Goal: Check status

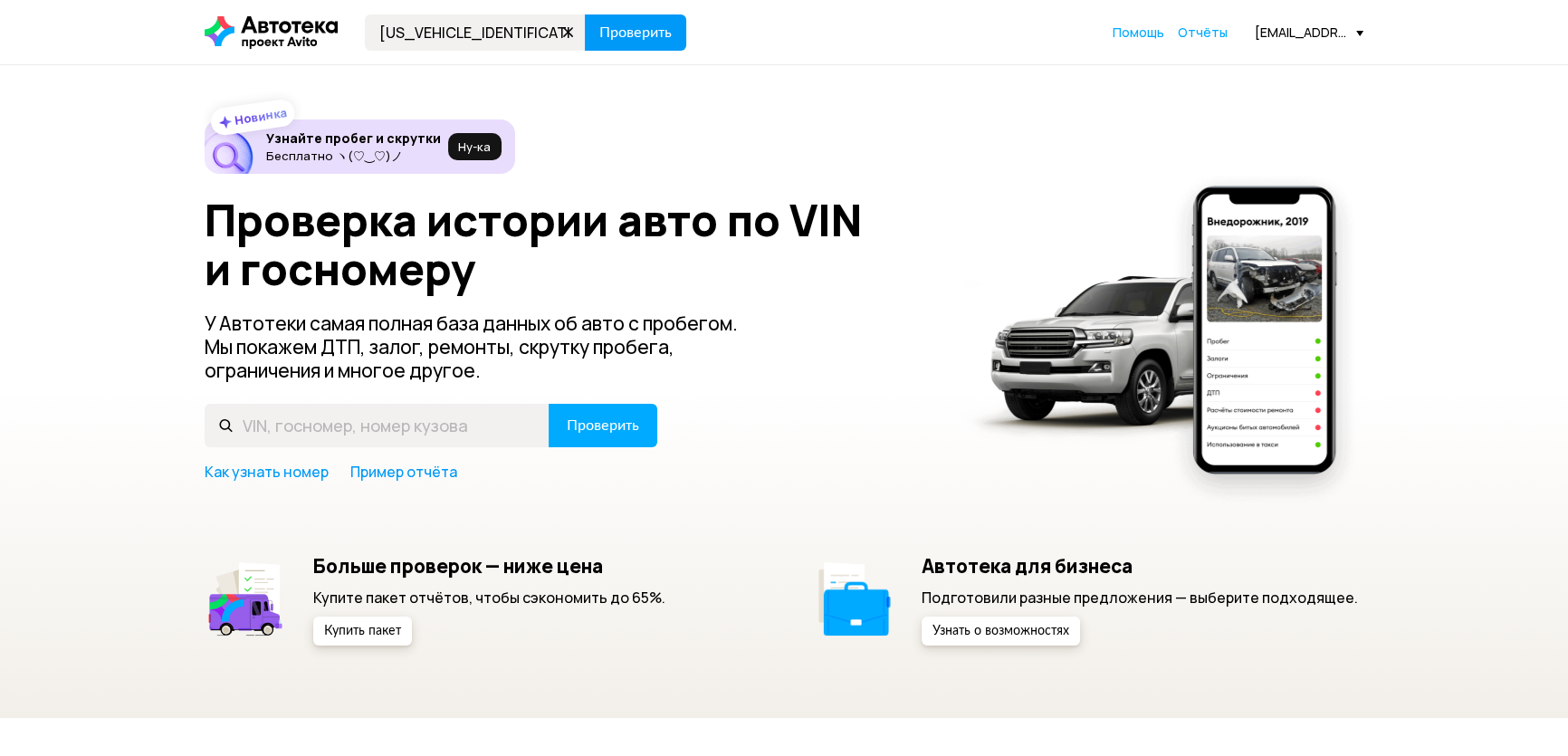
type input "[US_VEHICLE_IDENTIFICATION_NUMBER]"
click at [612, 33] on span "Проверить" at bounding box center [636, 33] width 73 height 15
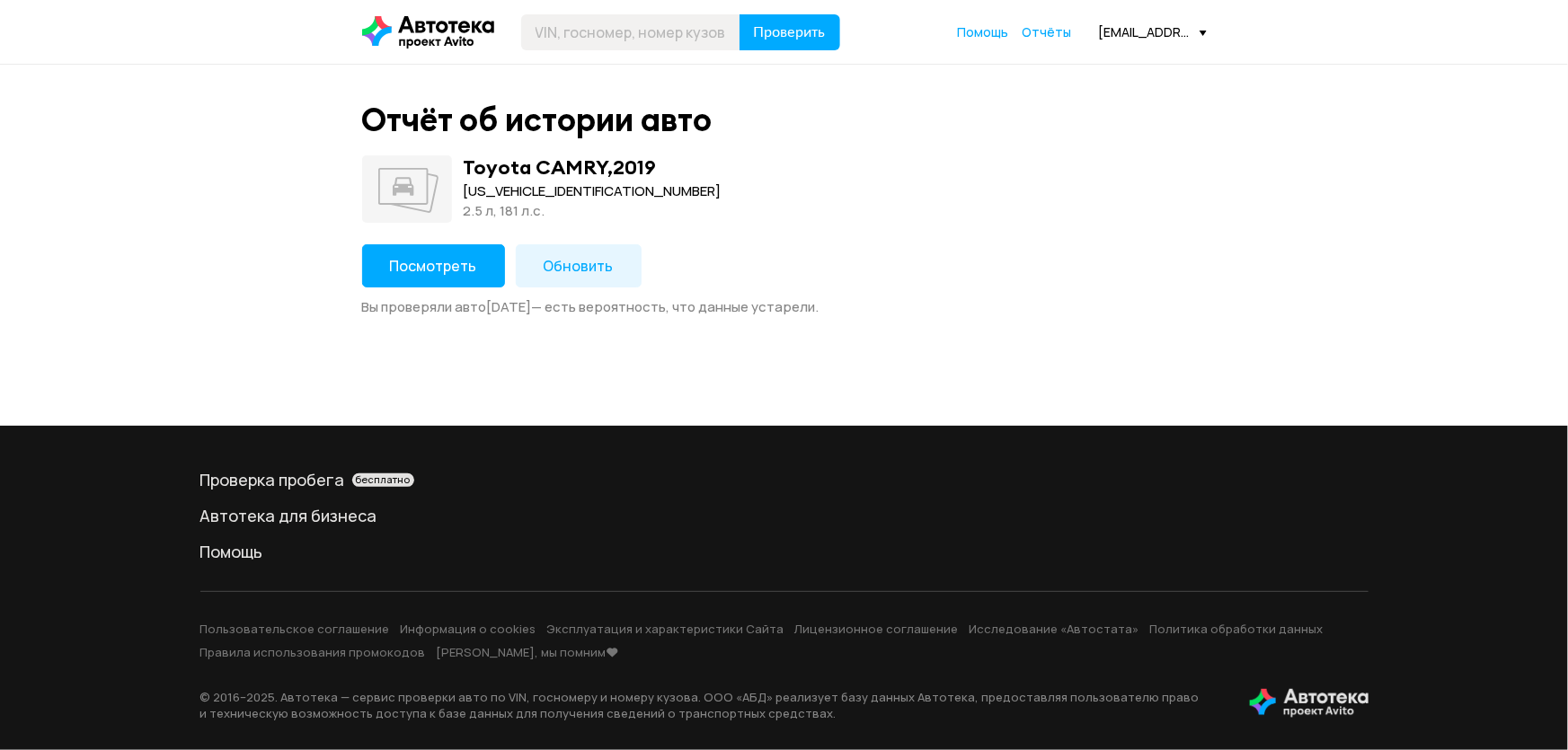
click at [440, 259] on span "Посмотреть" at bounding box center [433, 266] width 87 height 20
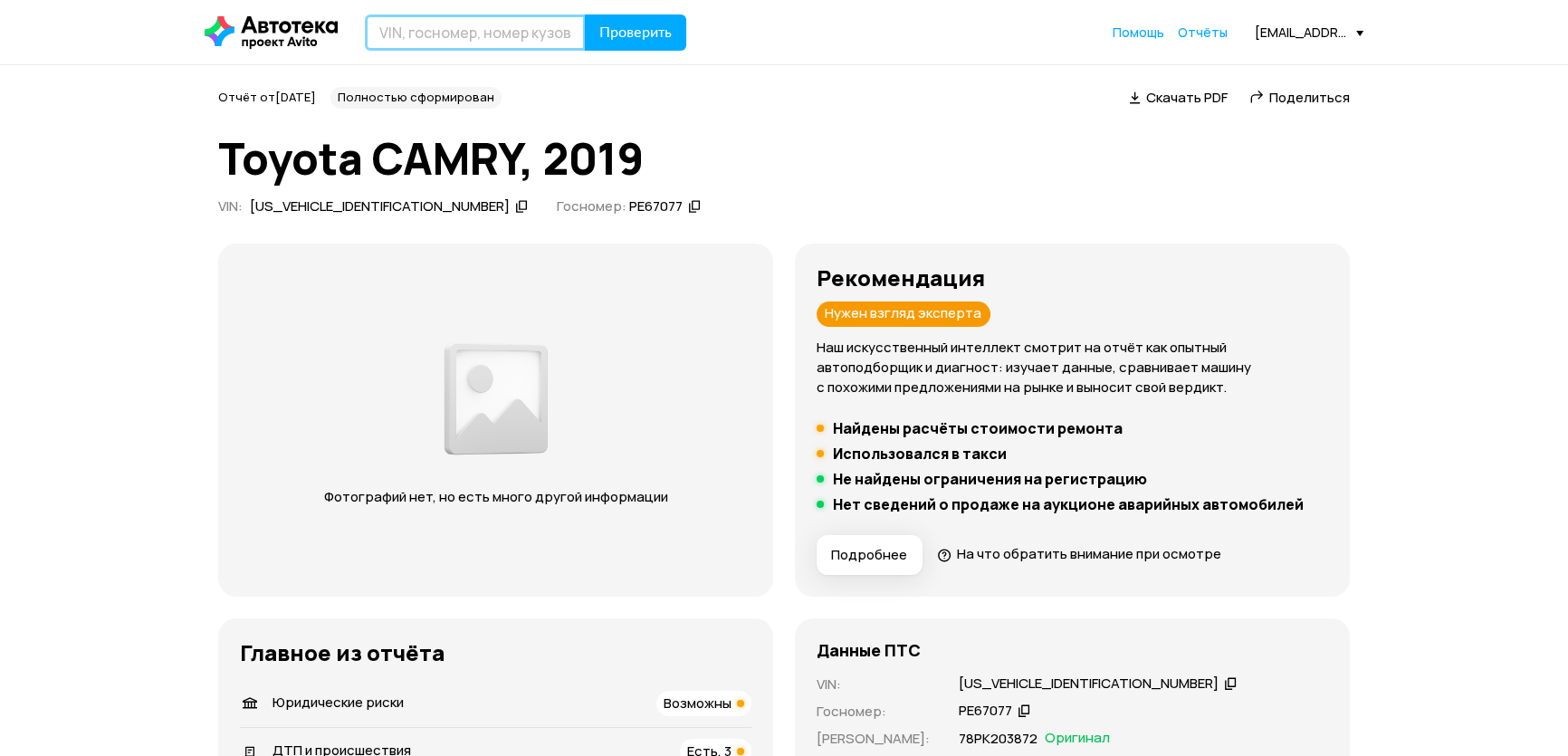
click at [456, 37] on input "text" at bounding box center [475, 33] width 220 height 36
drag, startPoint x: 456, startPoint y: 37, endPoint x: 2, endPoint y: 300, distance: 524.7
click at [484, 22] on input "text" at bounding box center [475, 33] width 220 height 36
paste input "[US_VEHICLE_IDENTIFICATION_NUMBER]"
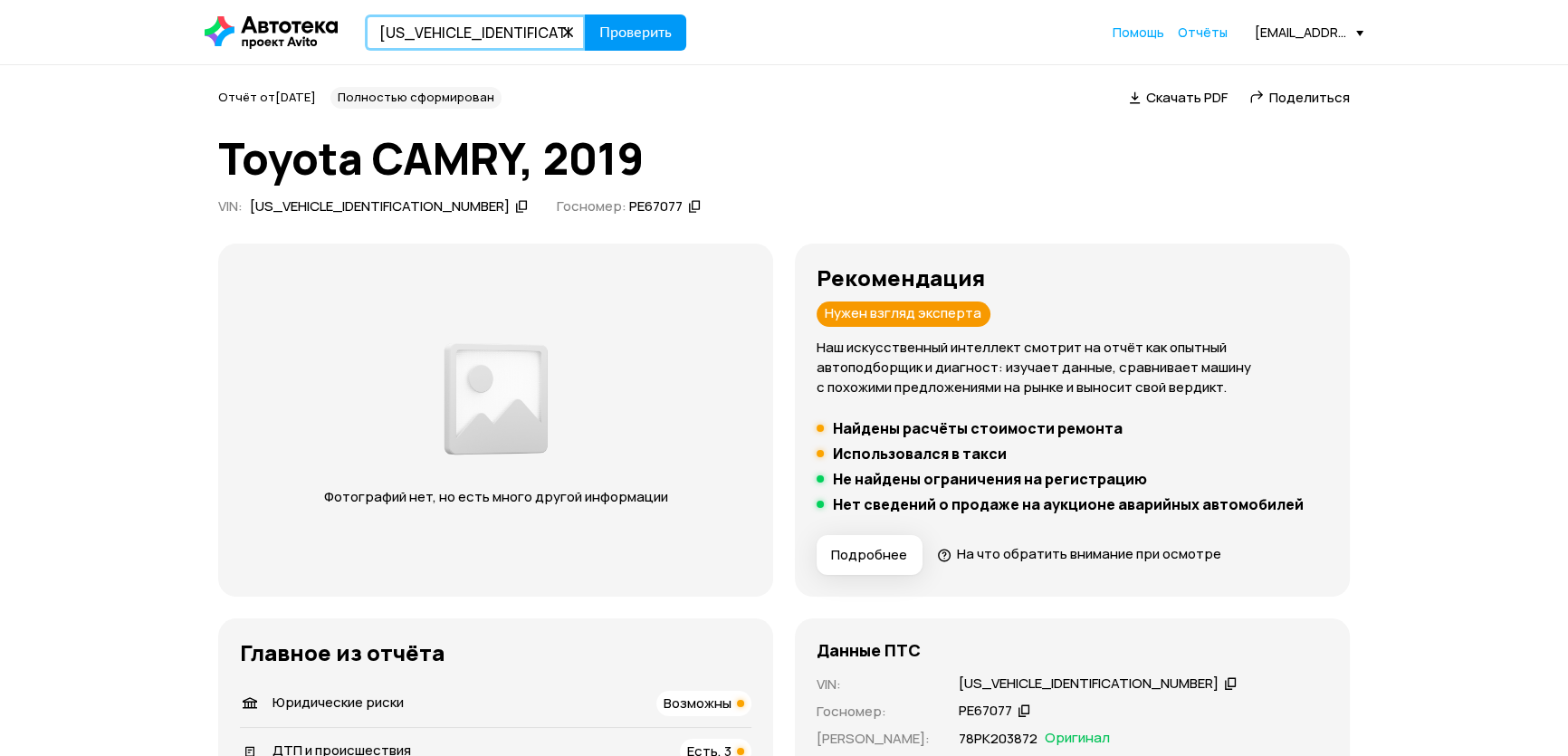
type input "[US_VEHICLE_IDENTIFICATION_NUMBER]"
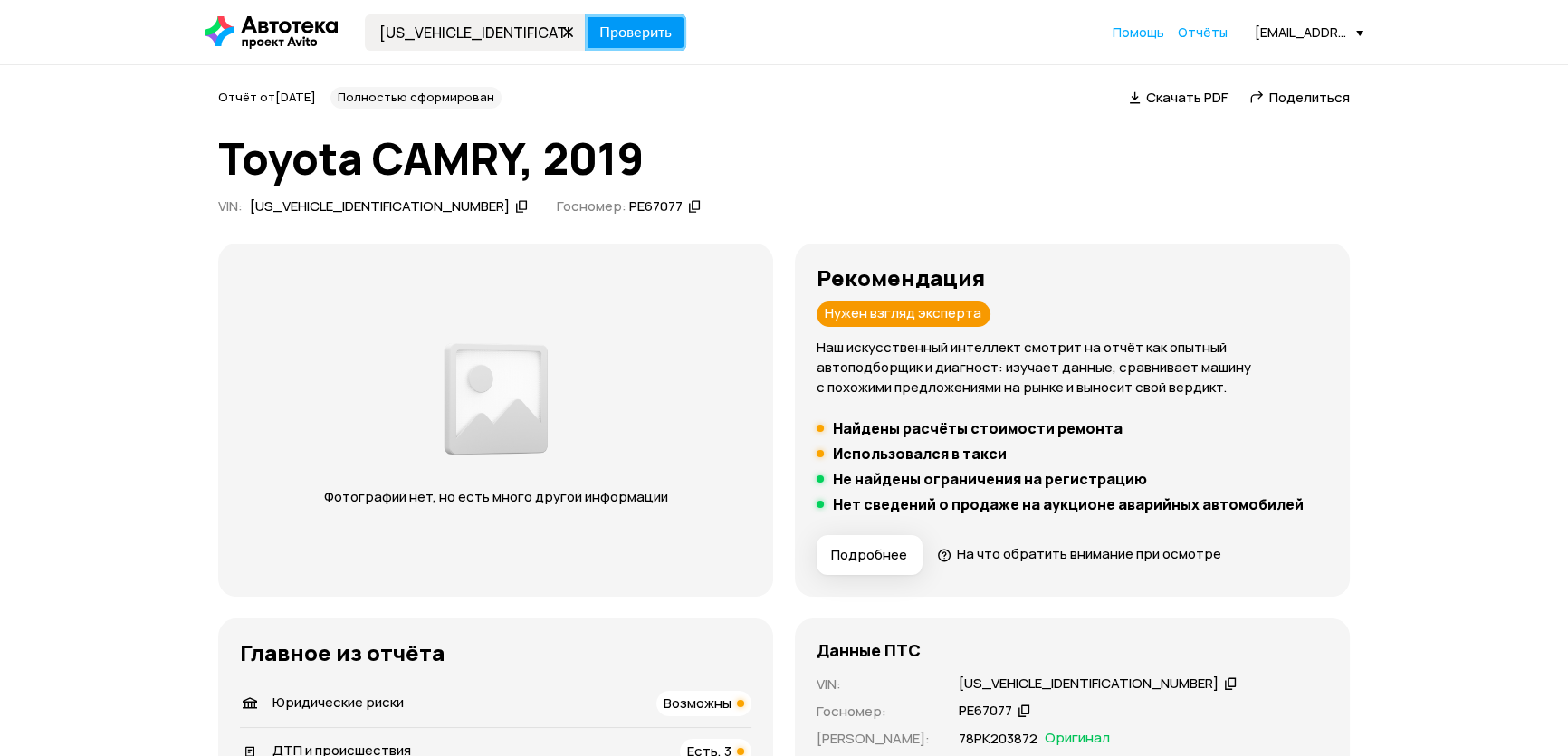
click at [615, 32] on span "Проверить" at bounding box center [636, 33] width 73 height 15
